Goal: Check status

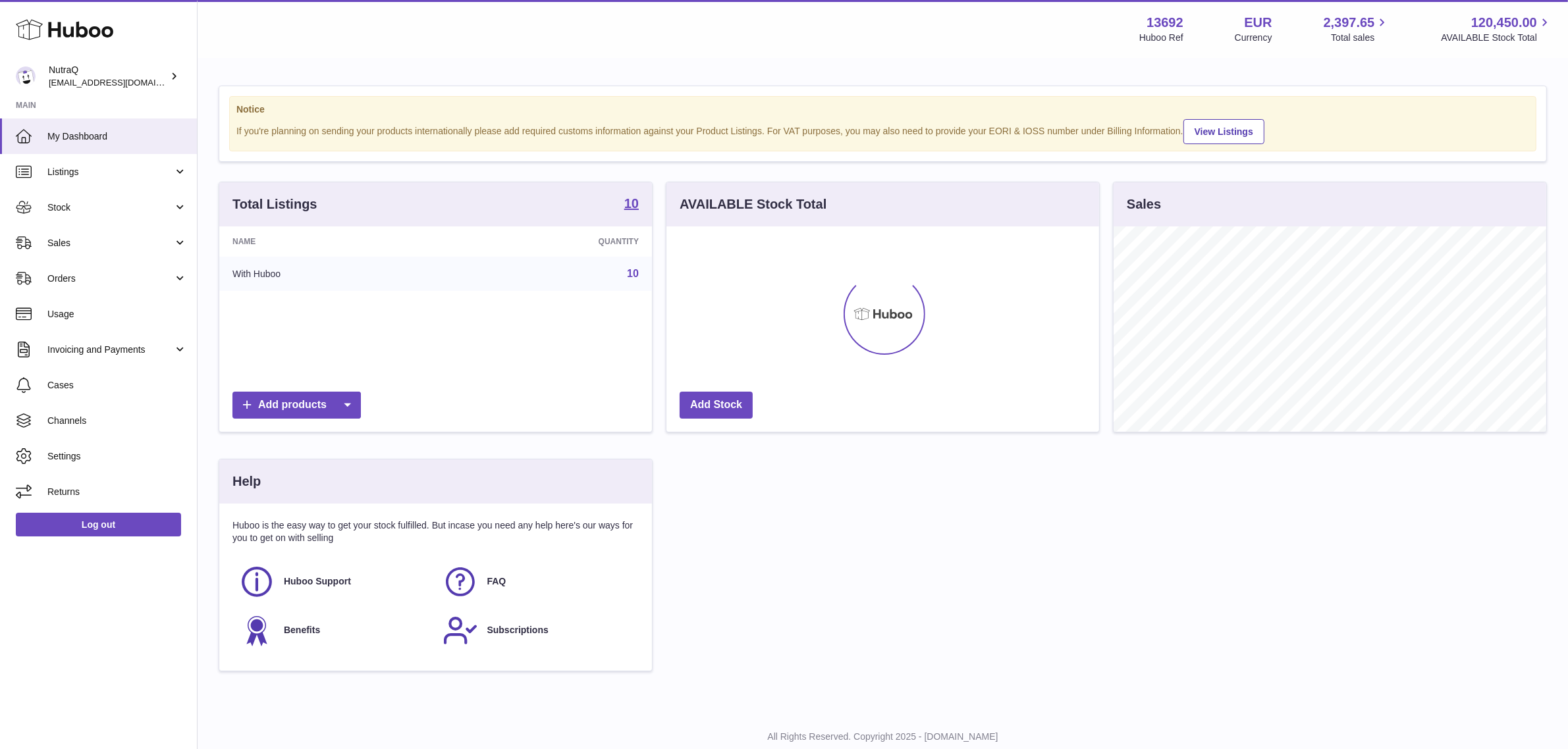
scroll to position [204, 432]
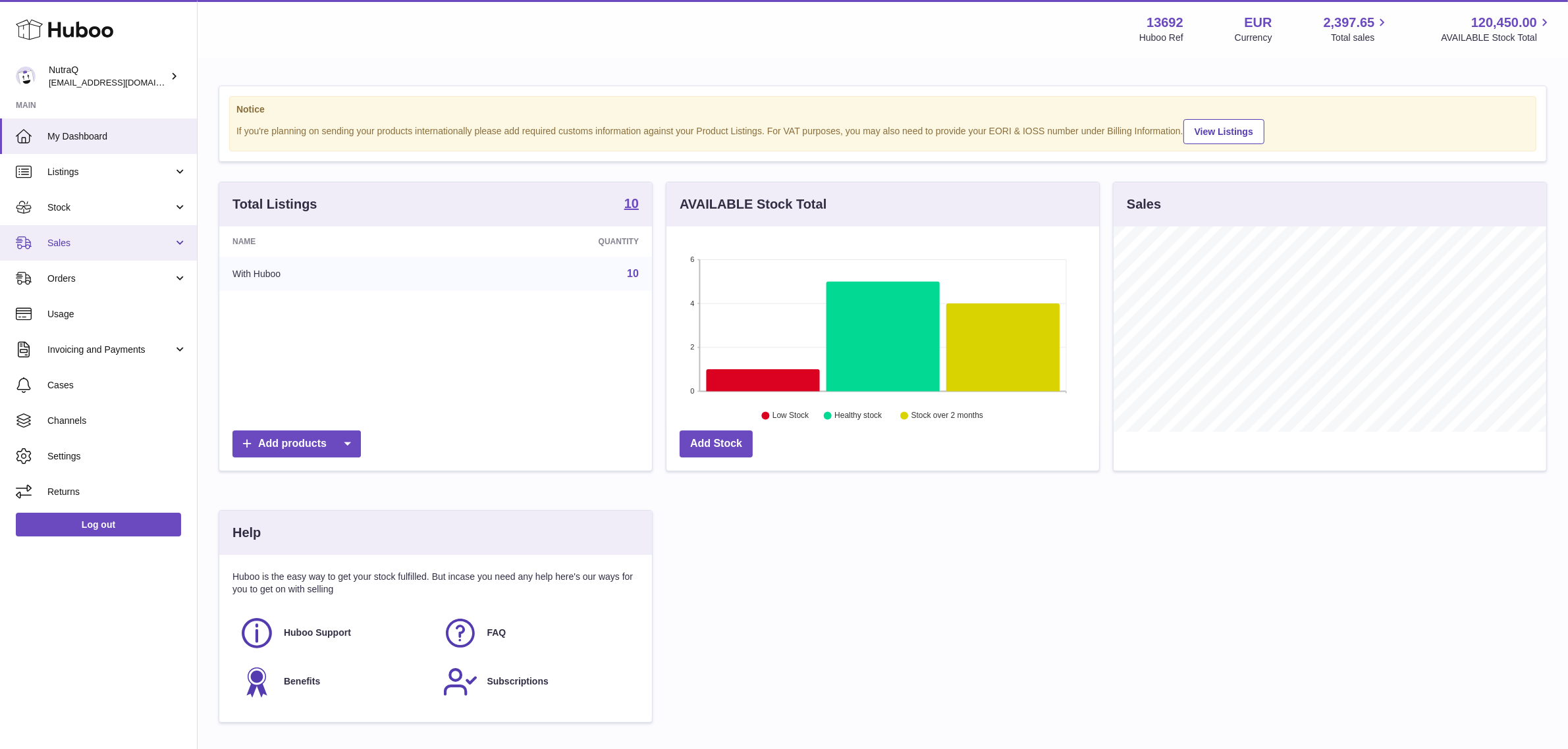
click at [109, 234] on link "Sales" at bounding box center [98, 243] width 197 height 35
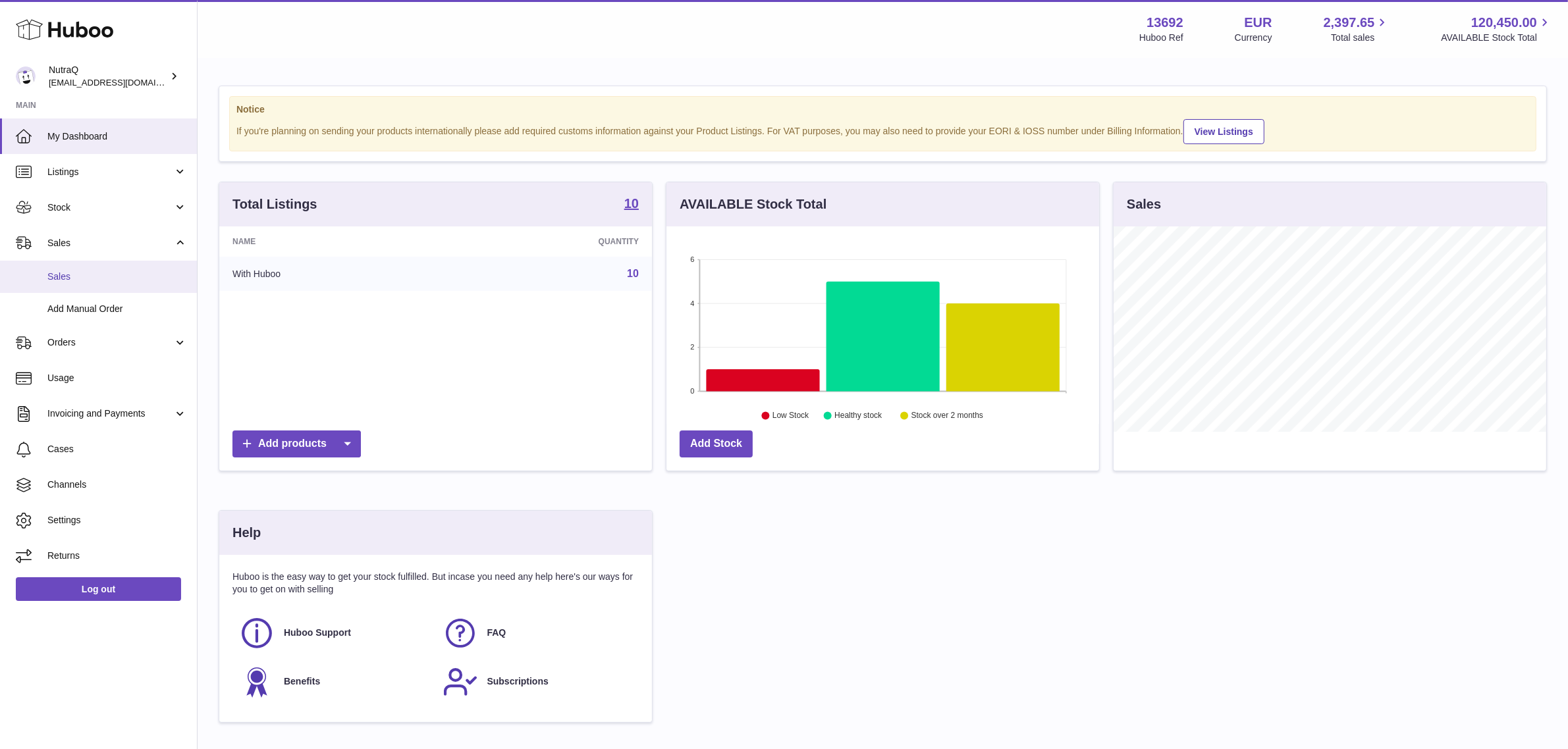
click at [103, 281] on span "Sales" at bounding box center [117, 277] width 140 height 13
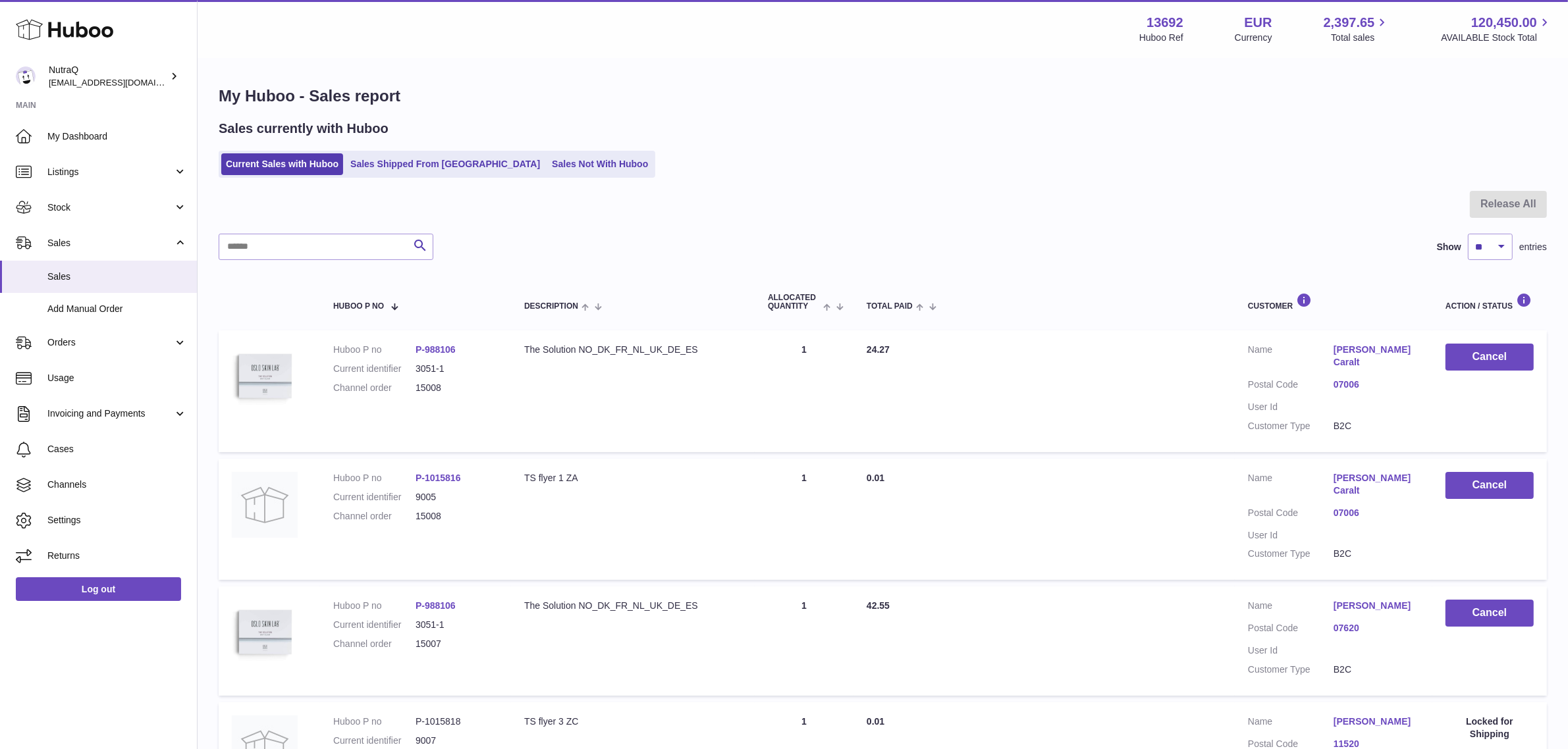
click at [433, 176] on ul "Current Sales with Huboo Sales Shipped From [GEOGRAPHIC_DATA] Sales Not With Hu…" at bounding box center [436, 164] width 436 height 27
click at [433, 172] on link "Sales Shipped From [GEOGRAPHIC_DATA]" at bounding box center [445, 164] width 199 height 22
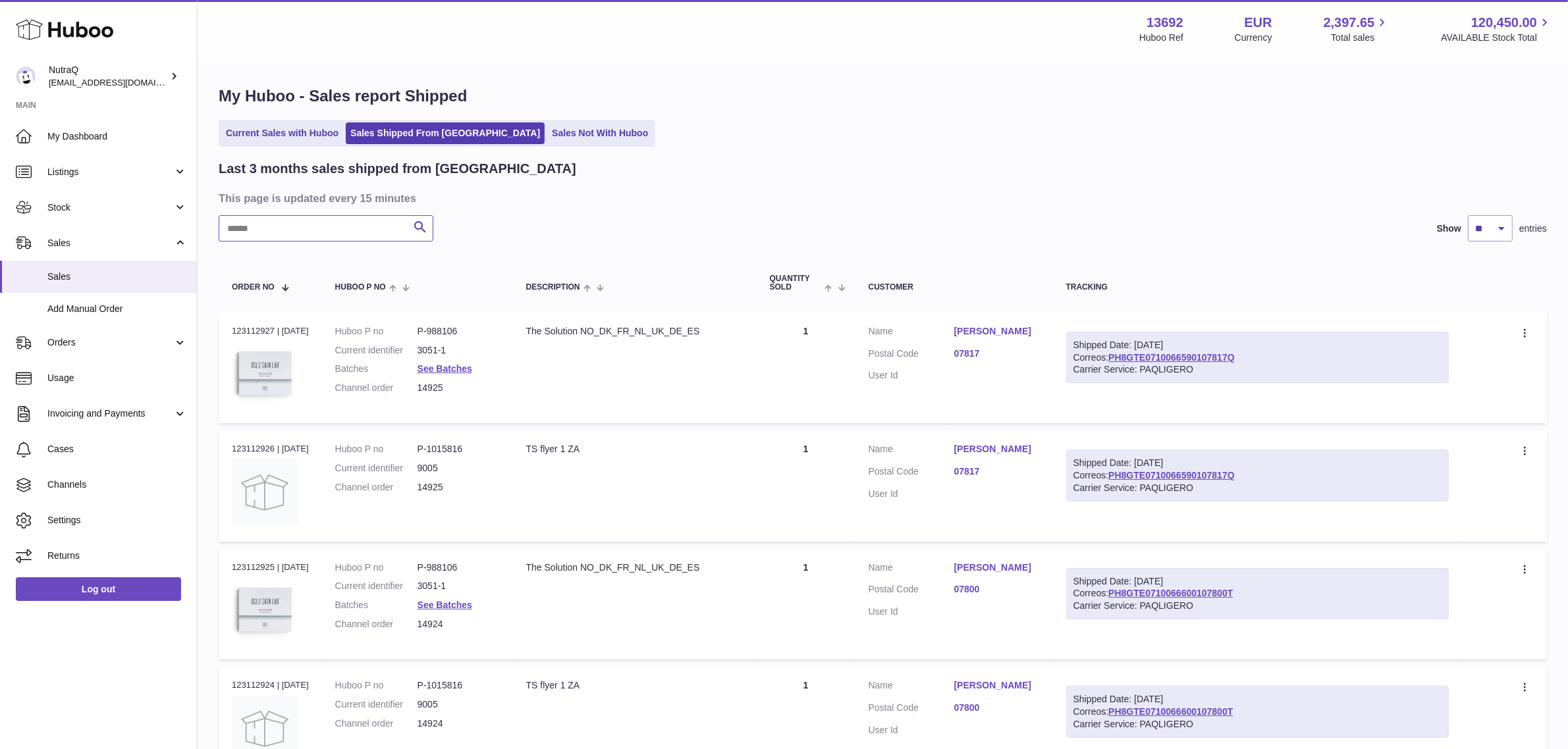
click at [255, 236] on input "text" at bounding box center [325, 228] width 215 height 26
paste input "**********"
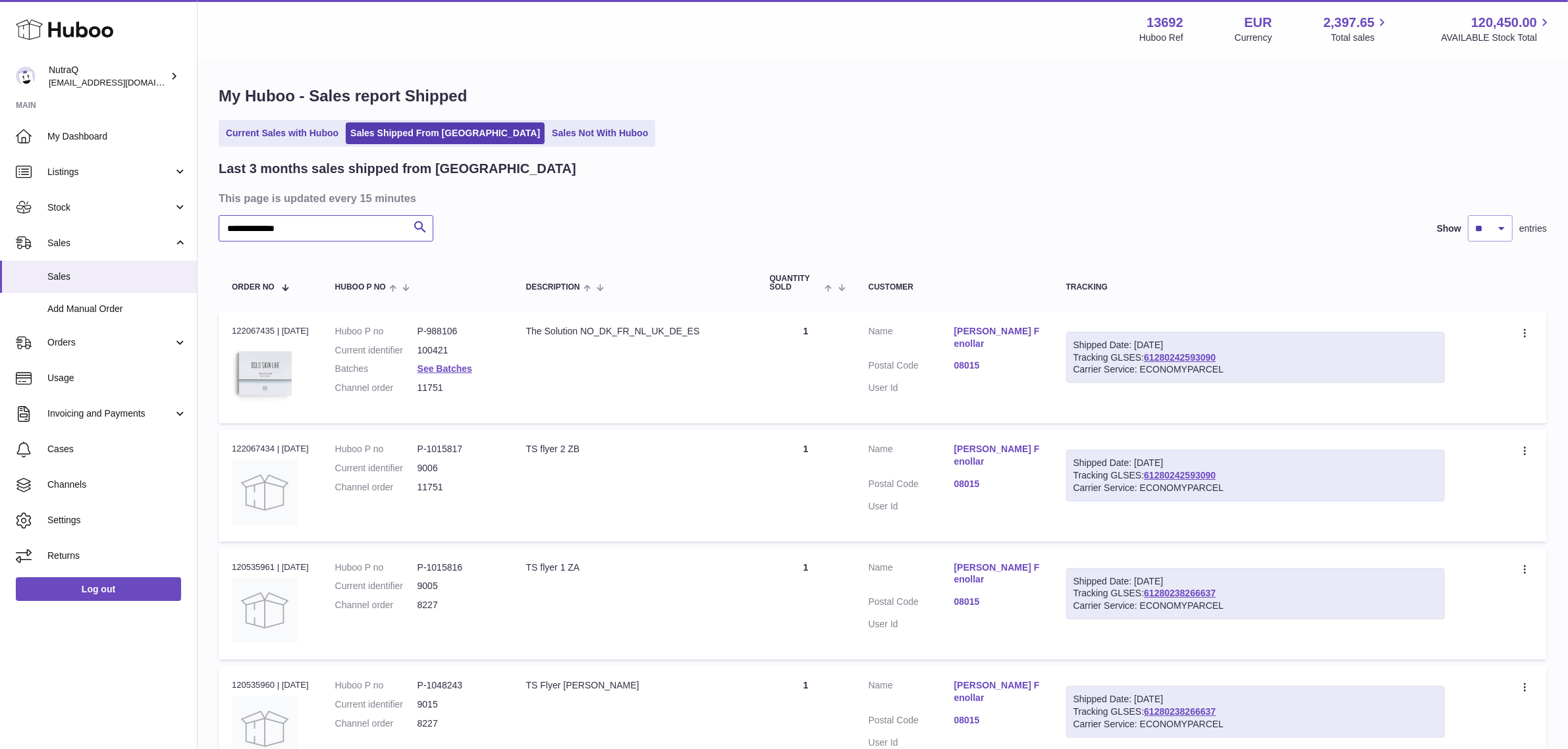
type input "**********"
drag, startPoint x: 1235, startPoint y: 355, endPoint x: 1150, endPoint y: 360, distance: 85.1
click at [1150, 360] on div "Shipped Date: [DATE] Tracking GLSES: 61280242593090 Carrier Service: ECONOMYPAR…" at bounding box center [1255, 358] width 378 height 52
copy link "61280242593090"
